Goal: Use online tool/utility: Utilize a website feature to perform a specific function

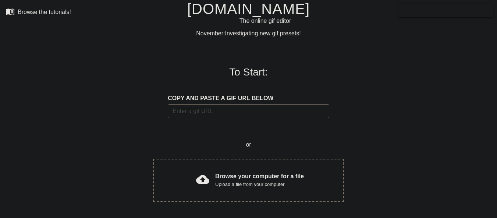
scroll to position [18, 0]
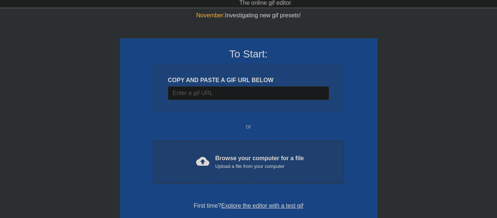
click at [202, 162] on span "cloud_upload" at bounding box center [202, 160] width 13 height 13
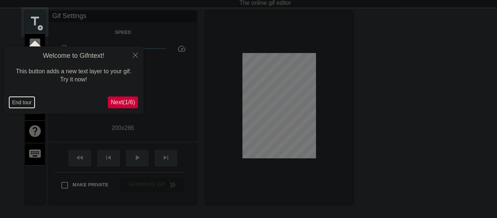
click at [28, 106] on button "End tour" at bounding box center [21, 102] width 25 height 11
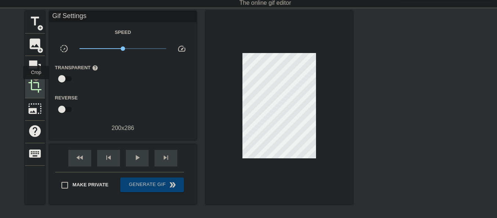
click at [36, 84] on span "crop" at bounding box center [35, 86] width 14 height 14
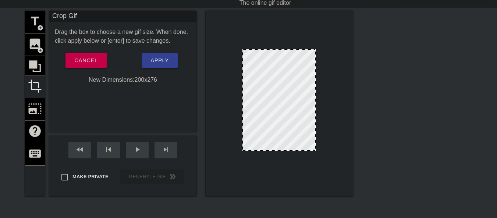
drag, startPoint x: 277, startPoint y: 153, endPoint x: 276, endPoint y: 149, distance: 3.7
click at [166, 63] on span "Apply" at bounding box center [159, 61] width 18 height 10
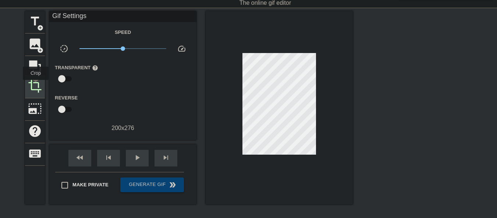
click at [36, 85] on span "crop" at bounding box center [35, 86] width 14 height 14
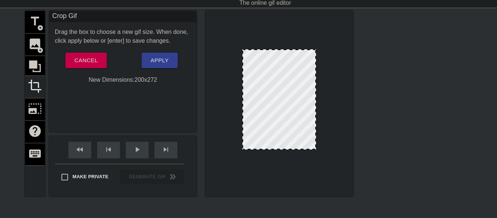
click at [280, 149] on div at bounding box center [279, 149] width 72 height 4
click at [146, 61] on button "Apply" at bounding box center [160, 60] width 36 height 15
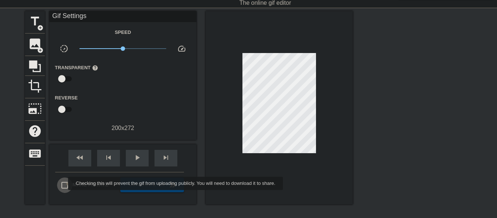
click at [63, 183] on input "Make Private" at bounding box center [64, 184] width 15 height 15
checkbox input "true"
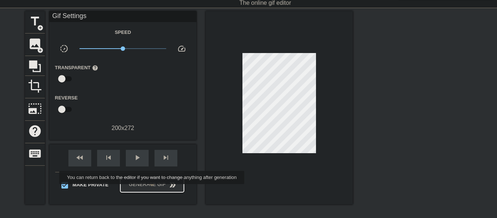
click at [153, 189] on button "Generate Gif double_arrow" at bounding box center [152, 184] width 64 height 15
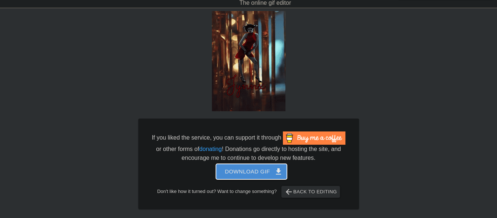
click at [257, 171] on span "Download gif get_app" at bounding box center [251, 172] width 53 height 10
